Goal: Task Accomplishment & Management: Use online tool/utility

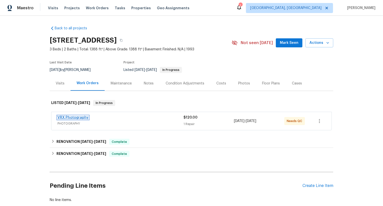
click at [78, 118] on link "VRX Photography" at bounding box center [72, 118] width 31 height 4
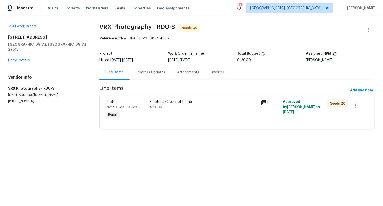
click at [140, 77] on div "Progress Updates" at bounding box center [151, 72] width 42 height 15
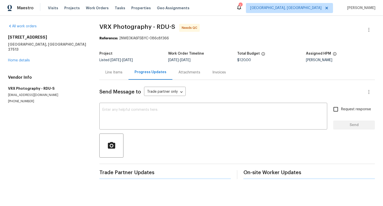
click at [140, 77] on div "Progress Updates" at bounding box center [151, 72] width 44 height 15
